Goal: Information Seeking & Learning: Learn about a topic

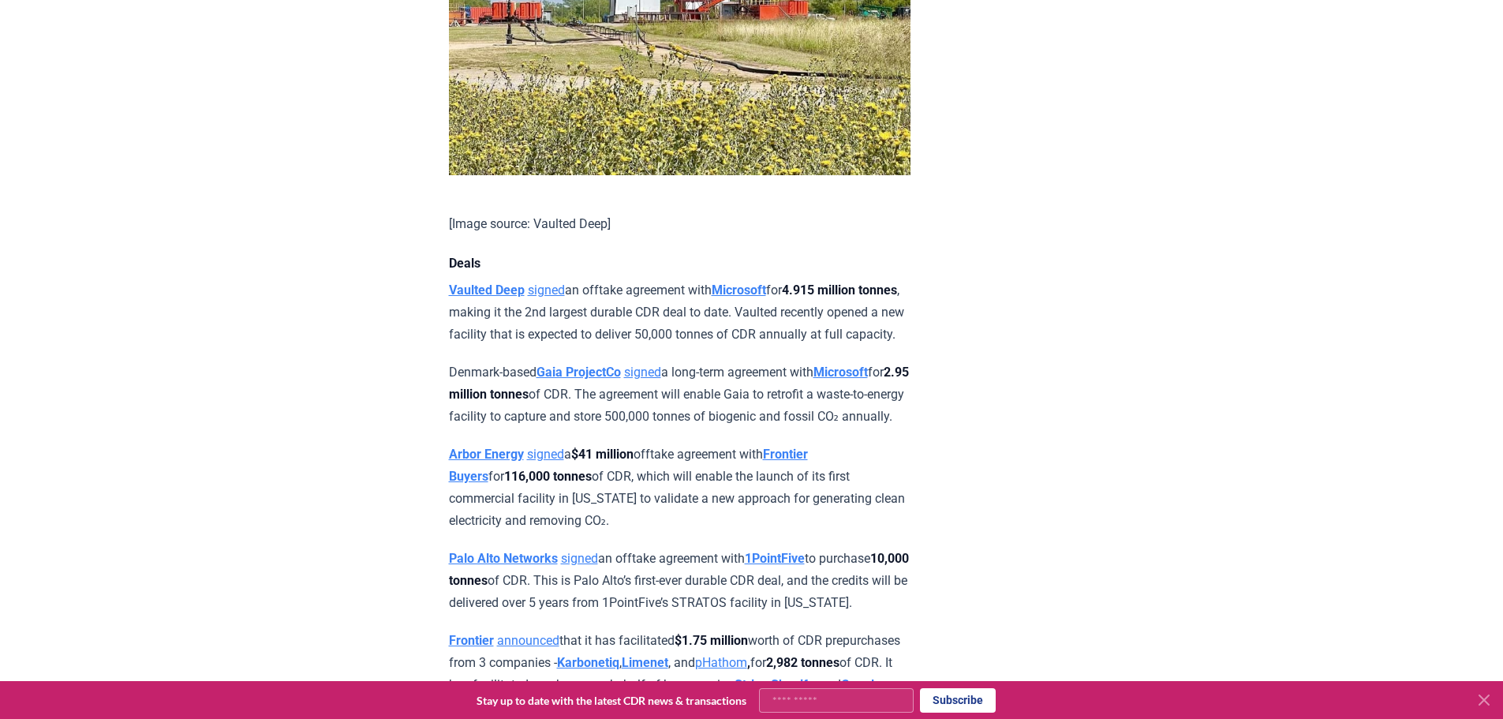
scroll to position [1026, 0]
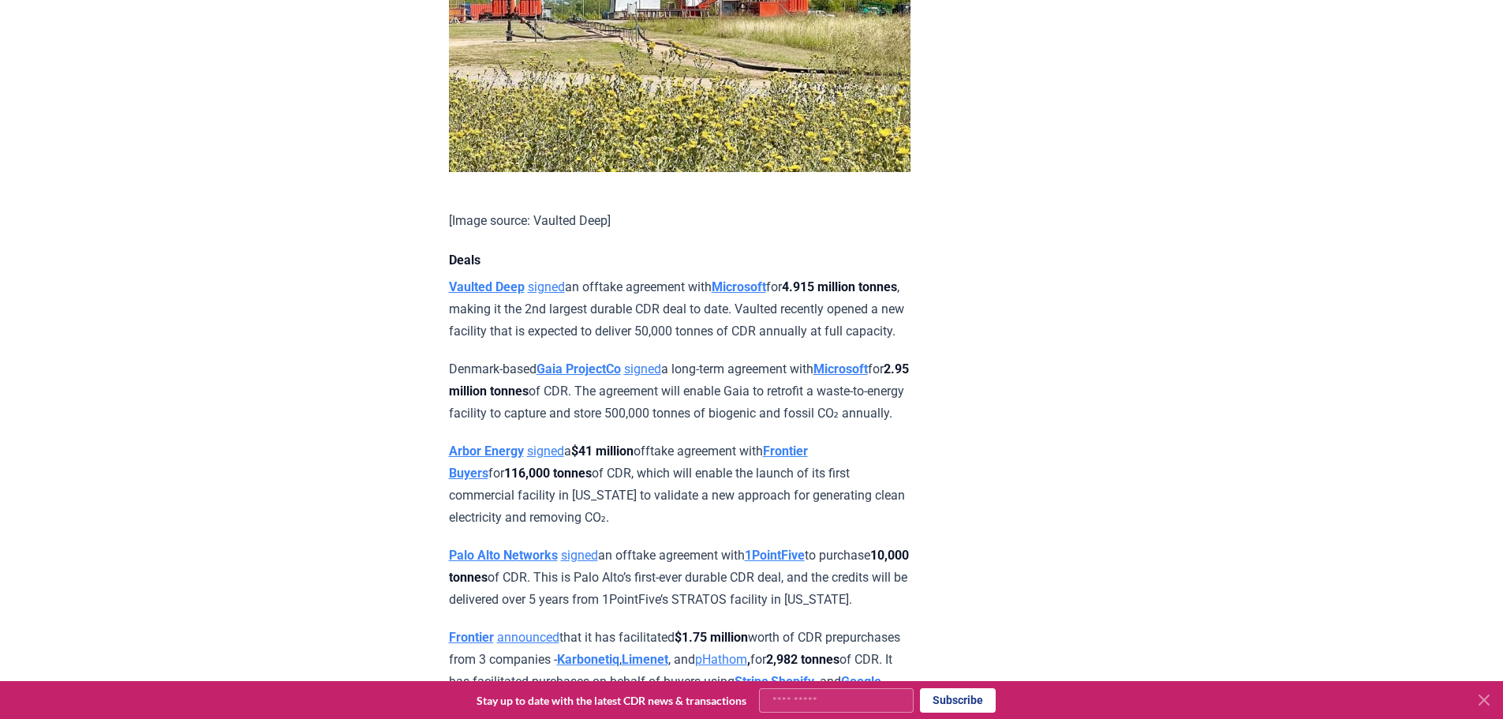
click at [661, 376] on link "signed" at bounding box center [642, 368] width 37 height 15
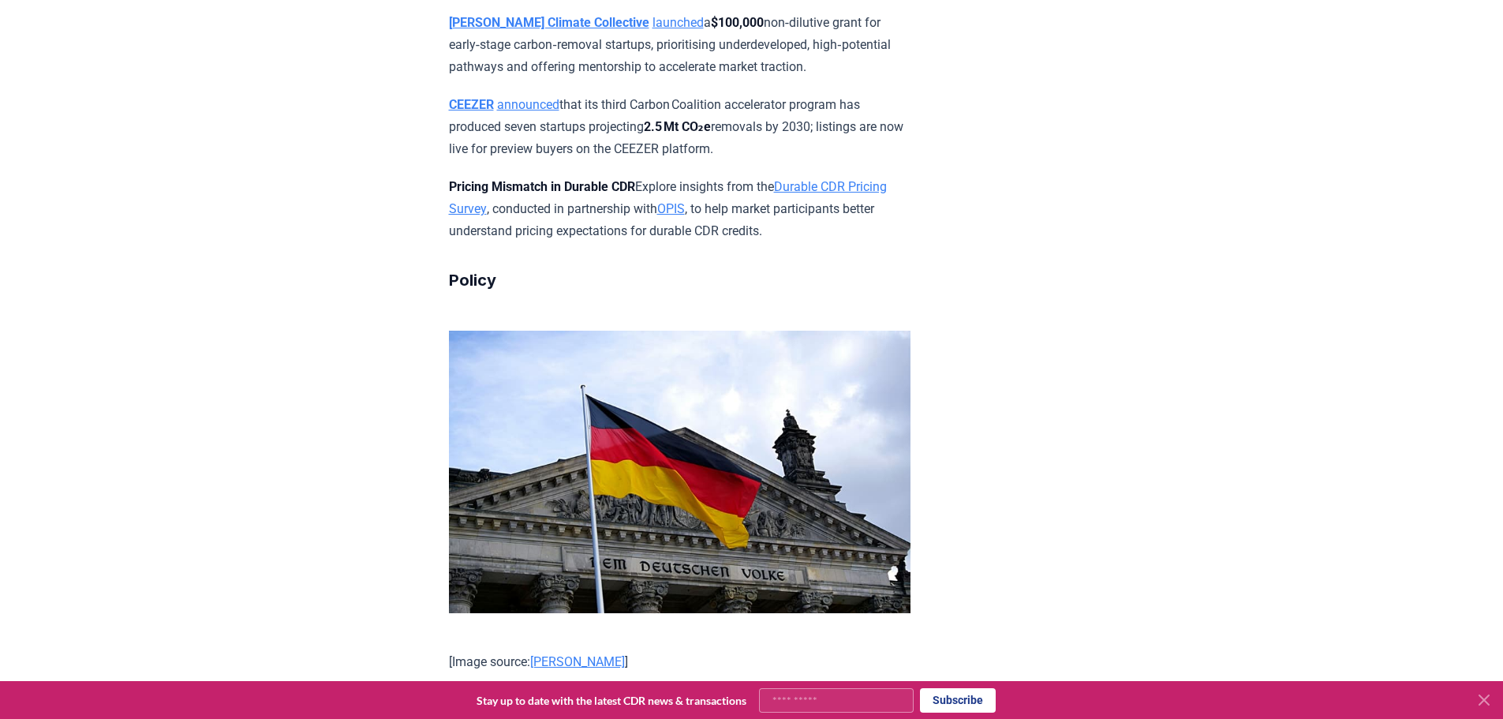
scroll to position [4813, 0]
click at [522, 215] on link "Durable CDR Pricing Survey" at bounding box center [668, 196] width 438 height 37
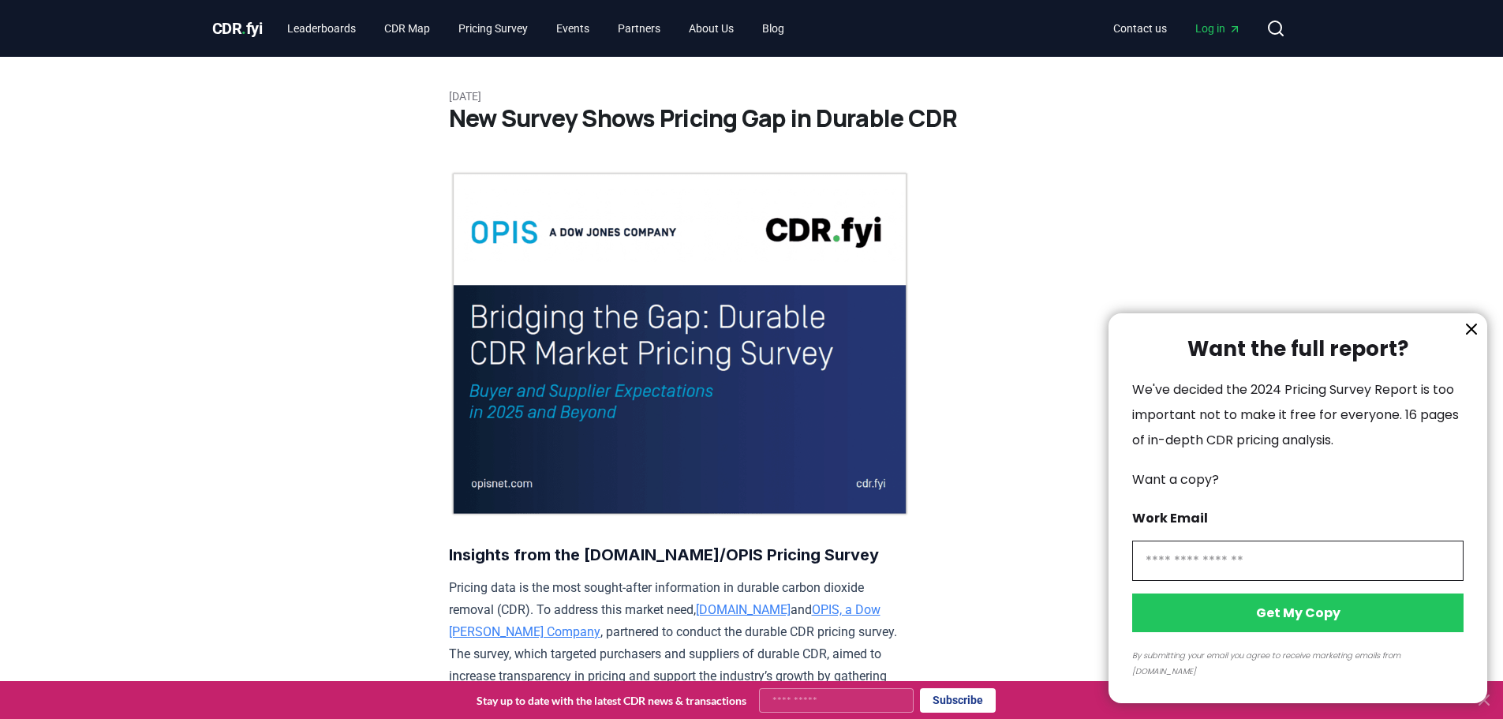
click at [459, 24] on div at bounding box center [751, 359] width 1503 height 719
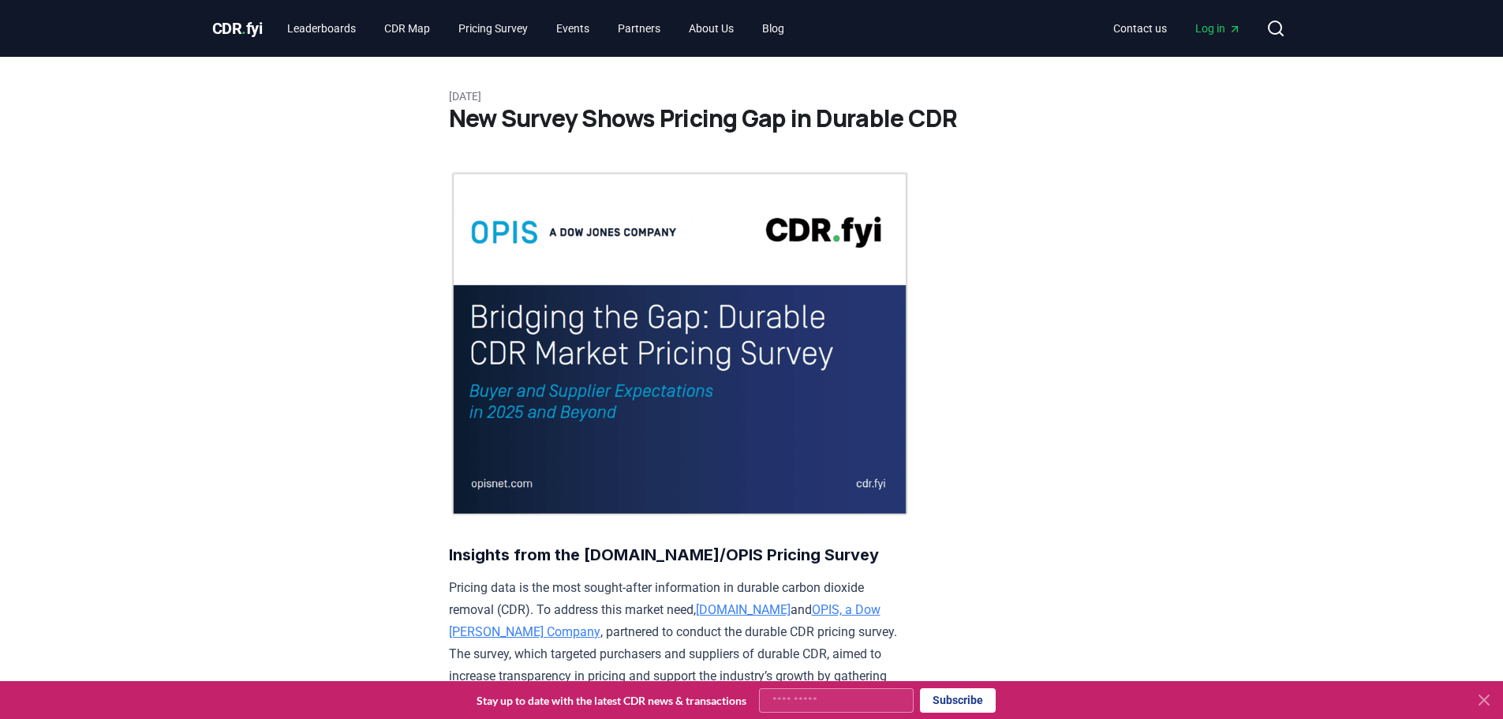
click at [510, 28] on div at bounding box center [751, 359] width 1503 height 719
click at [507, 28] on link "Pricing Survey" at bounding box center [493, 28] width 95 height 28
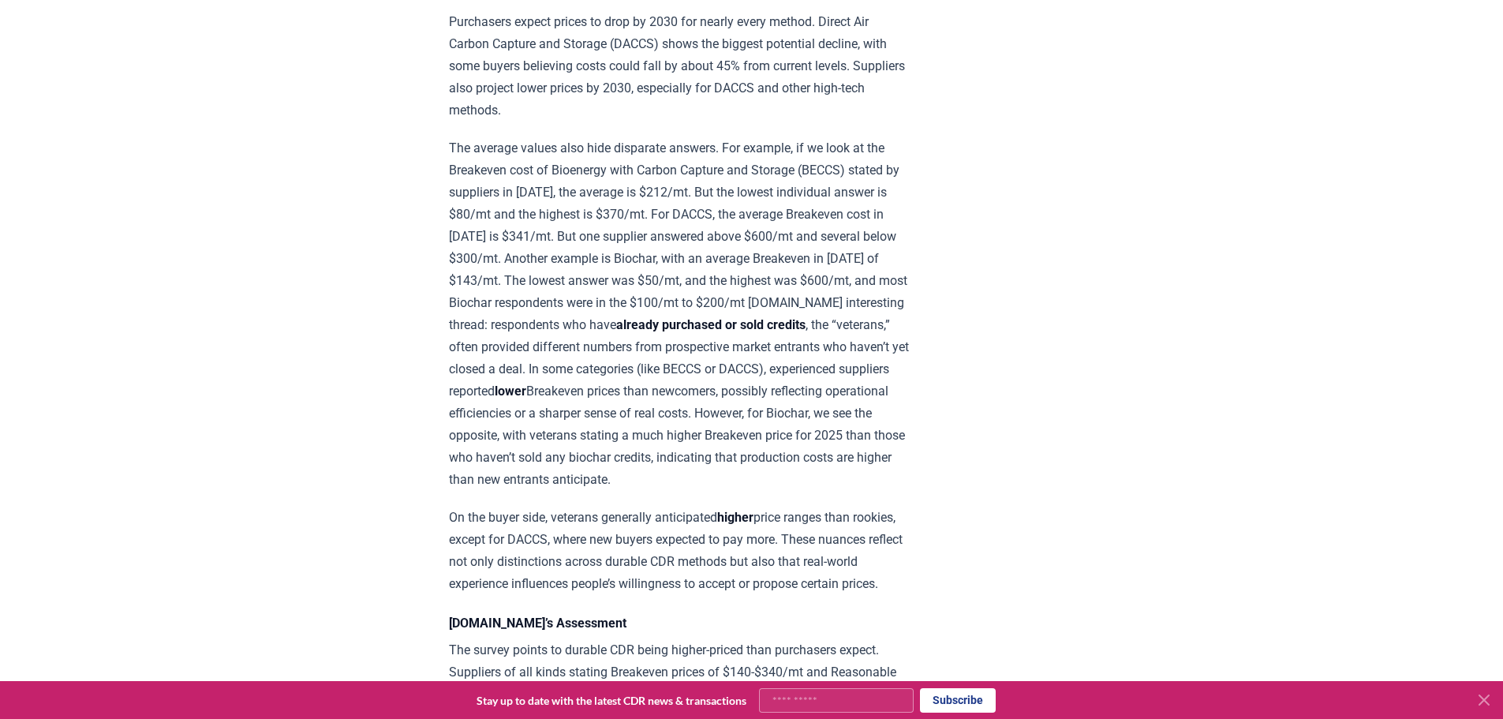
scroll to position [1815, 0]
